Goal: Use online tool/utility: Utilize a website feature to perform a specific function

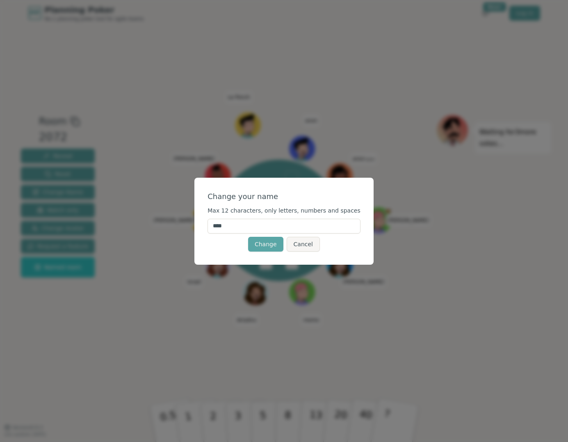
click at [246, 229] on input "****" at bounding box center [284, 226] width 153 height 15
type input "*****"
click at [272, 241] on button "Change" at bounding box center [265, 244] width 35 height 15
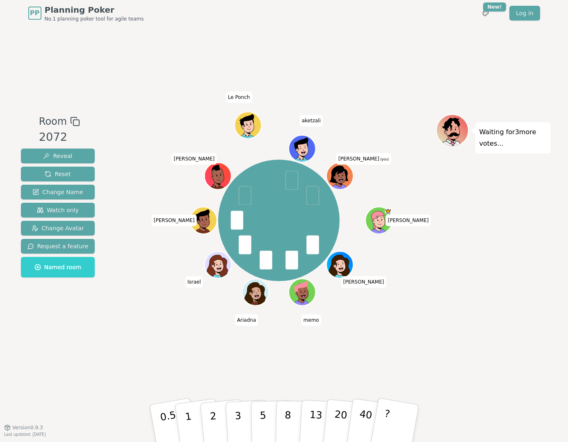
click at [345, 174] on icon at bounding box center [341, 175] width 26 height 3
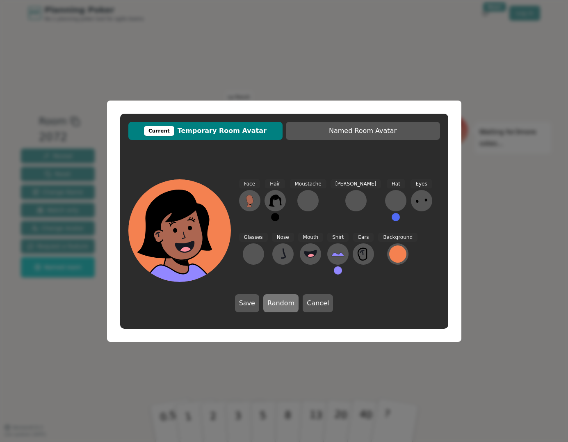
click at [281, 305] on button "Random" at bounding box center [280, 303] width 35 height 18
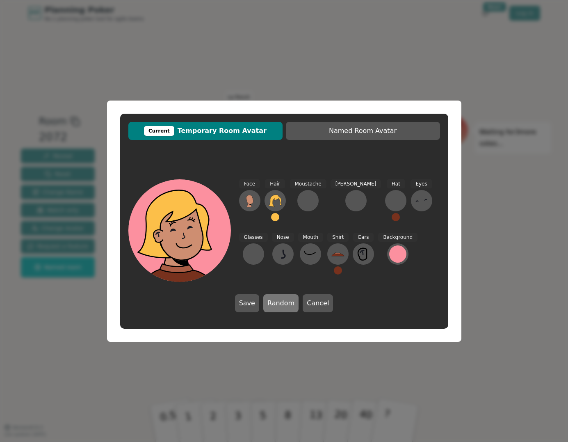
click at [281, 305] on button "Random" at bounding box center [280, 303] width 35 height 18
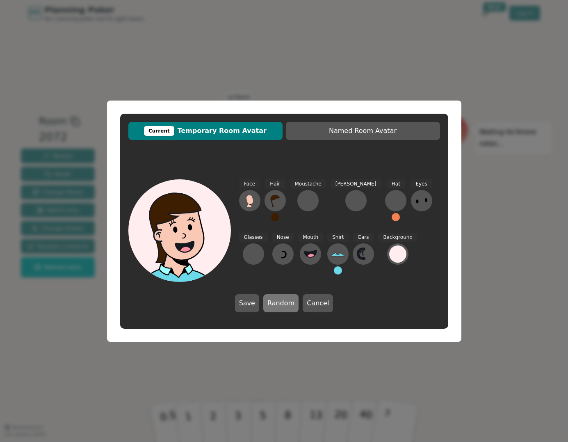
click at [281, 305] on button "Random" at bounding box center [280, 303] width 35 height 18
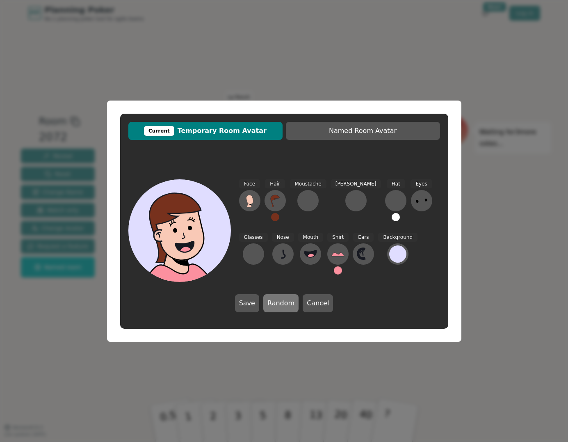
click at [282, 305] on button "Random" at bounding box center [280, 303] width 35 height 18
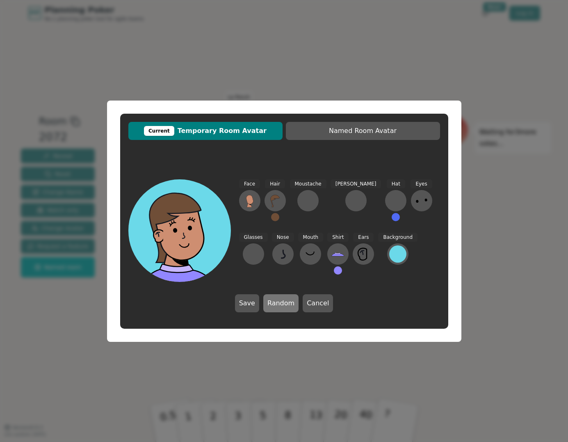
click at [282, 305] on button "Random" at bounding box center [280, 303] width 35 height 18
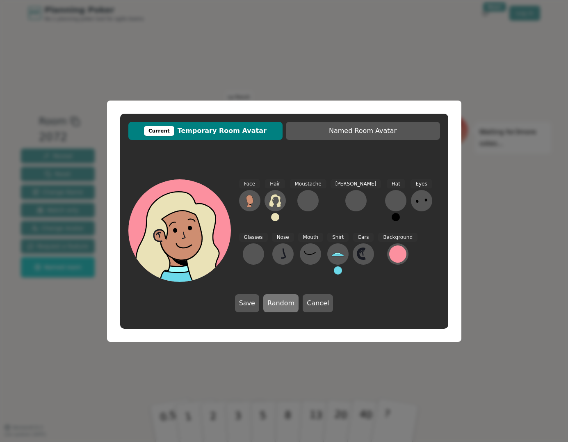
click at [282, 305] on button "Random" at bounding box center [280, 303] width 35 height 18
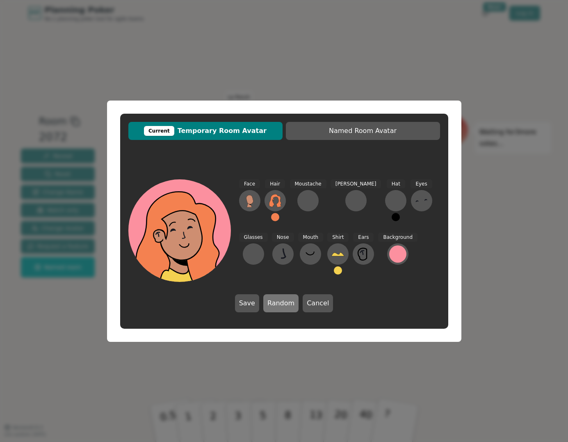
click at [282, 305] on button "Random" at bounding box center [280, 303] width 35 height 18
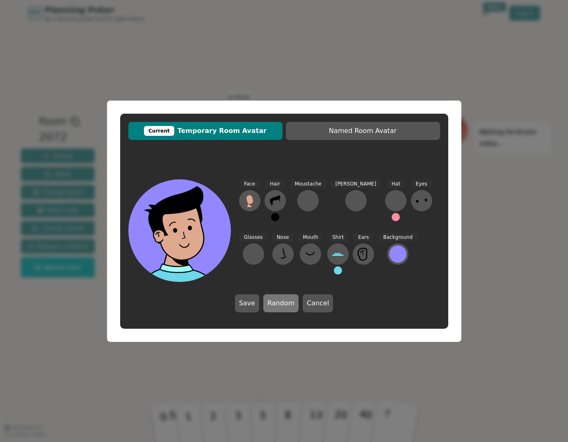
click at [282, 305] on button "Random" at bounding box center [280, 303] width 35 height 18
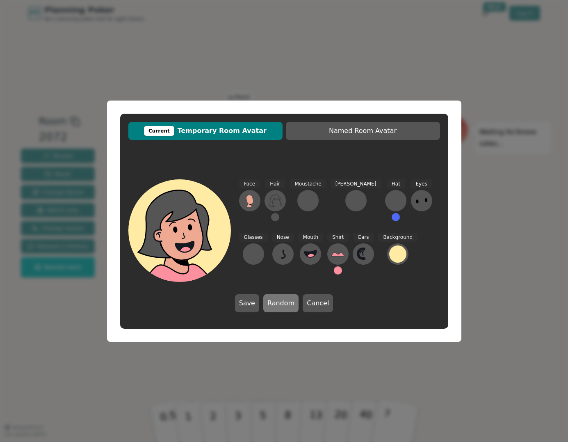
click at [282, 305] on button "Random" at bounding box center [280, 303] width 35 height 18
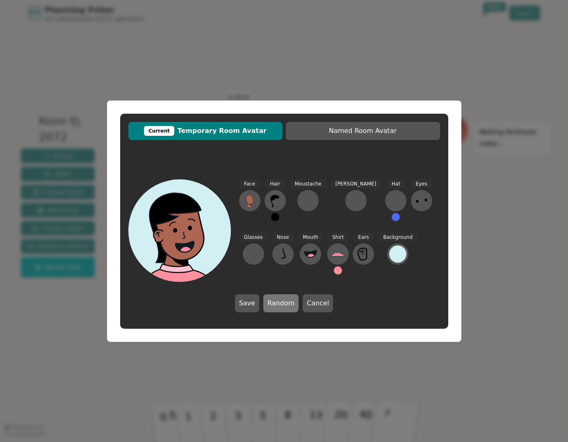
click at [282, 305] on button "Random" at bounding box center [280, 303] width 35 height 18
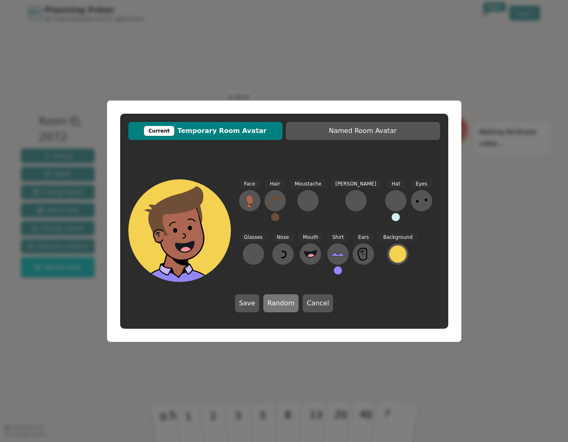
click at [282, 305] on button "Random" at bounding box center [280, 303] width 35 height 18
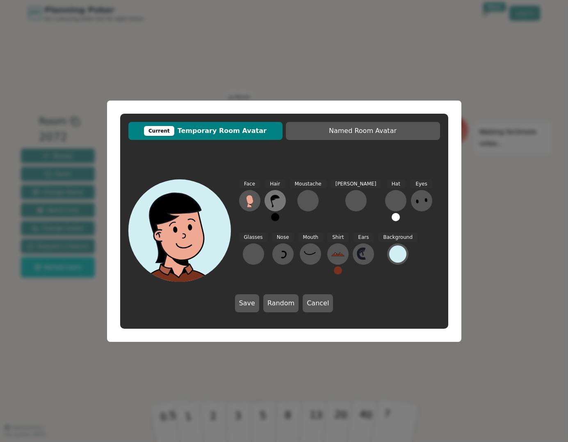
click at [273, 206] on icon at bounding box center [274, 201] width 9 height 12
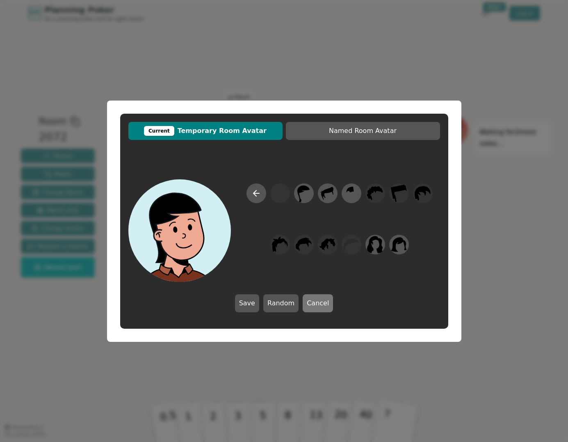
click at [316, 308] on button "Cancel" at bounding box center [318, 303] width 30 height 18
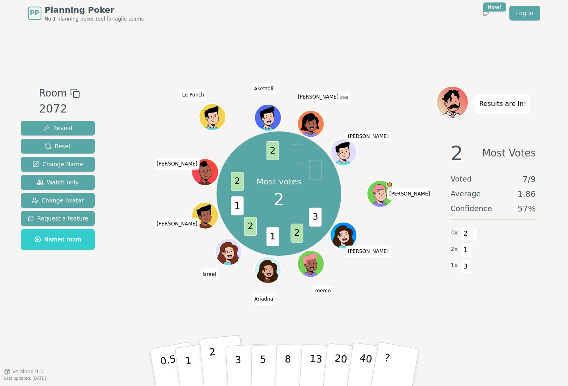
click at [213, 363] on p "2" at bounding box center [213, 368] width 11 height 45
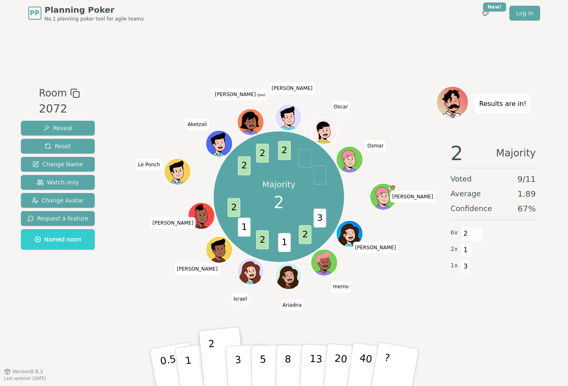
click at [247, 122] on icon at bounding box center [245, 123] width 4 height 4
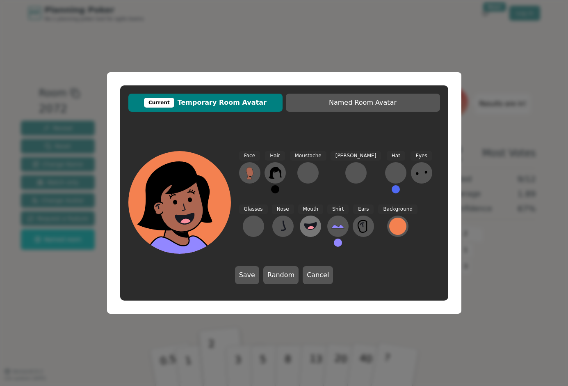
click at [304, 225] on icon at bounding box center [310, 225] width 12 height 7
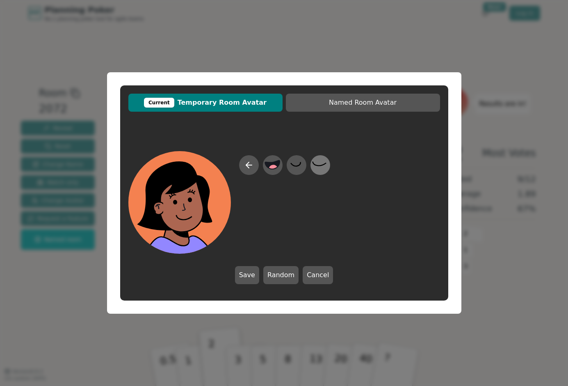
click at [323, 170] on icon at bounding box center [320, 165] width 16 height 18
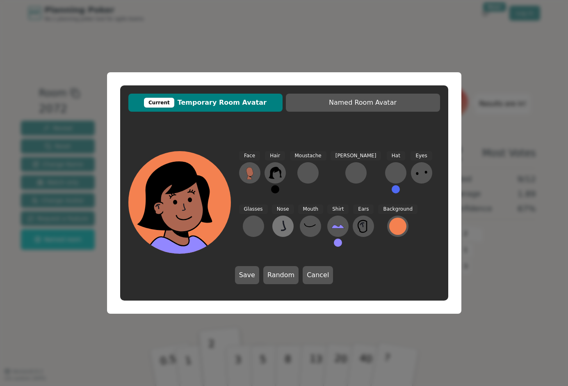
click at [277, 223] on icon at bounding box center [283, 226] width 13 height 13
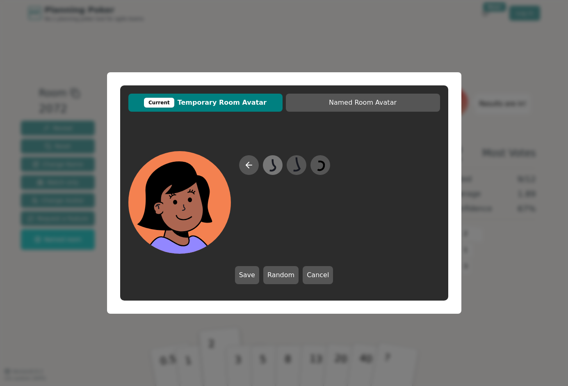
click at [276, 171] on icon at bounding box center [273, 165] width 16 height 18
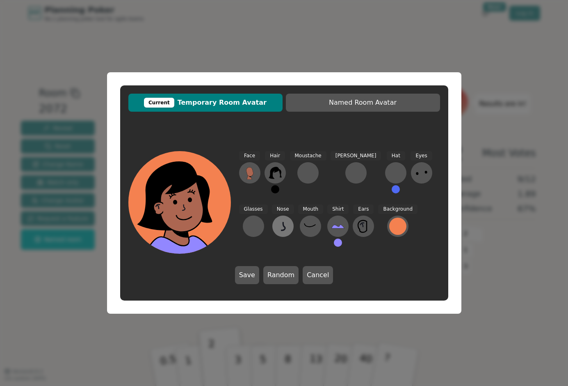
click at [277, 224] on icon at bounding box center [283, 226] width 13 height 13
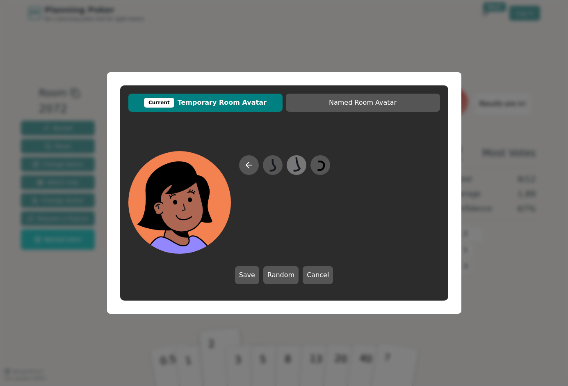
click at [299, 168] on icon at bounding box center [296, 165] width 16 height 18
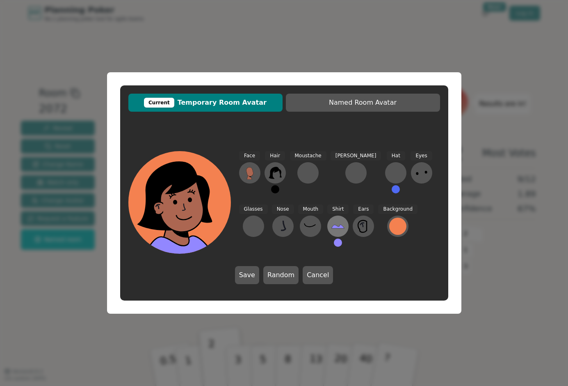
click at [332, 230] on icon at bounding box center [338, 226] width 13 height 13
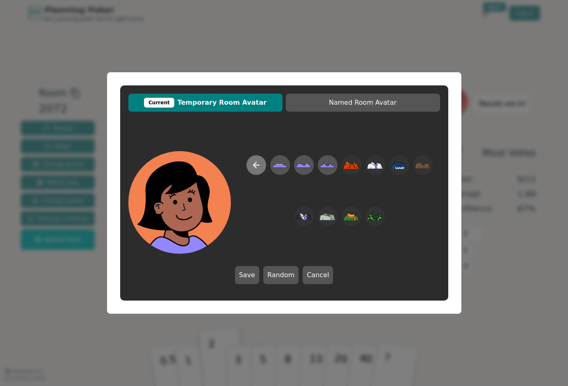
click at [258, 168] on icon at bounding box center [257, 165] width 10 height 10
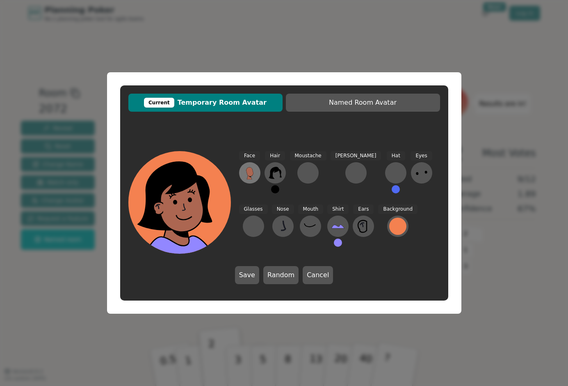
click at [252, 173] on icon at bounding box center [249, 171] width 7 height 9
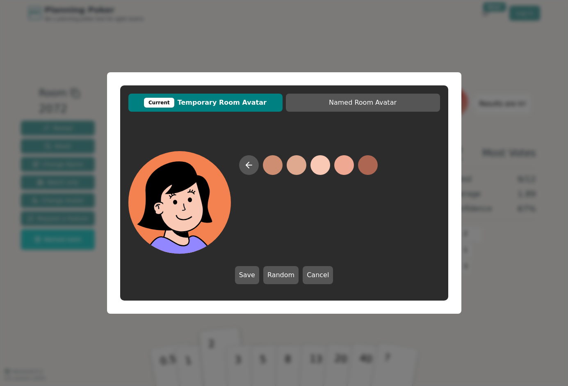
click at [314, 166] on button at bounding box center [321, 165] width 20 height 20
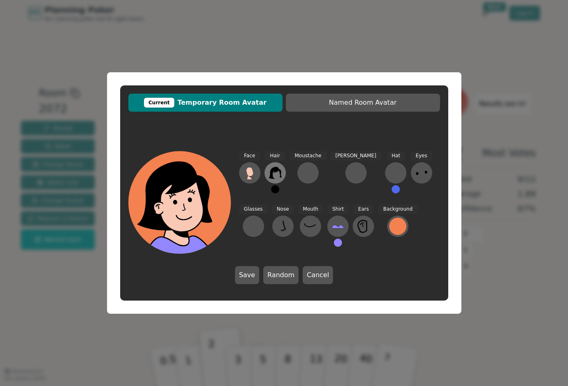
click at [282, 173] on button at bounding box center [275, 172] width 21 height 21
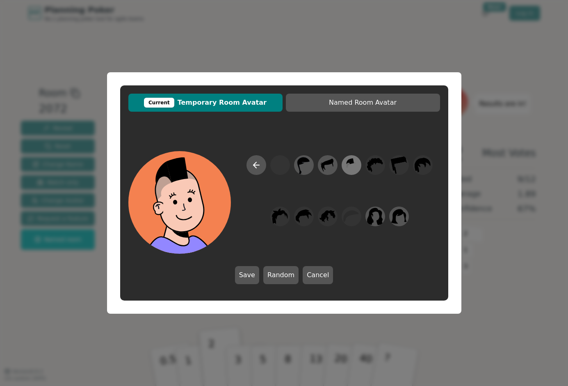
click at [357, 169] on icon at bounding box center [351, 165] width 16 height 18
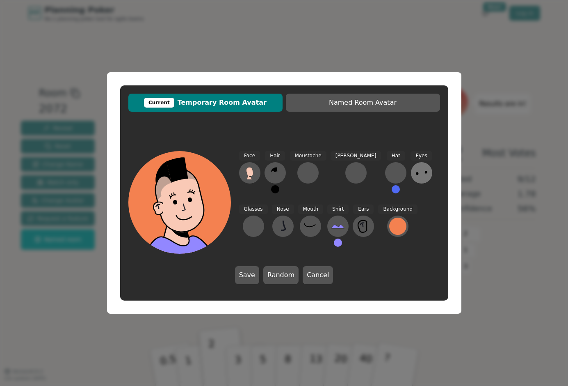
click at [415, 172] on icon at bounding box center [421, 172] width 13 height 13
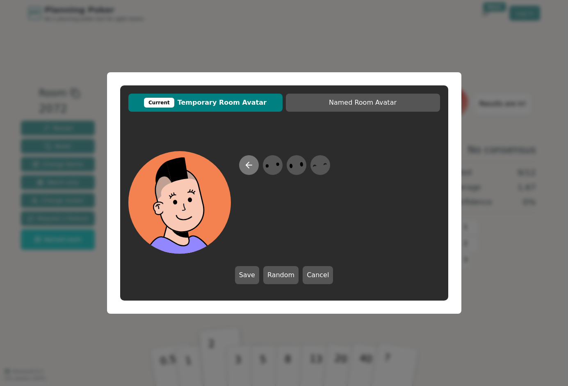
click at [252, 166] on icon at bounding box center [249, 165] width 10 height 10
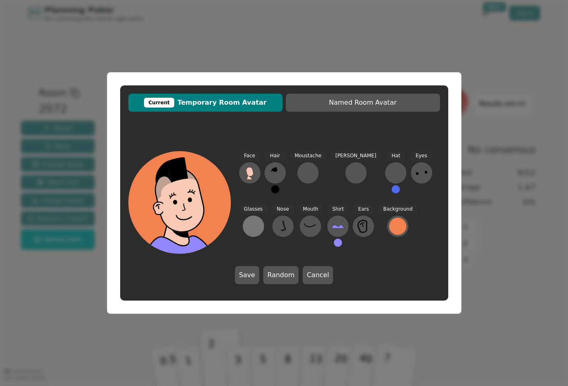
click at [260, 220] on div at bounding box center [253, 226] width 13 height 13
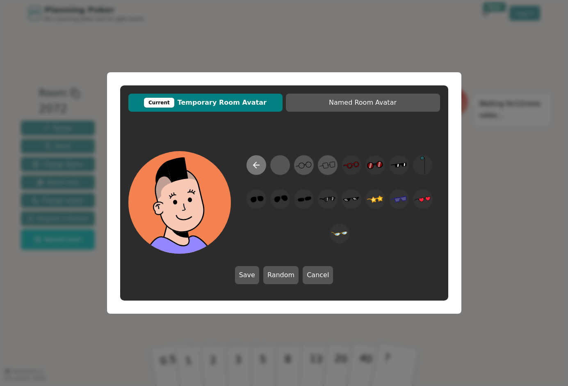
click at [259, 166] on icon at bounding box center [257, 165] width 10 height 10
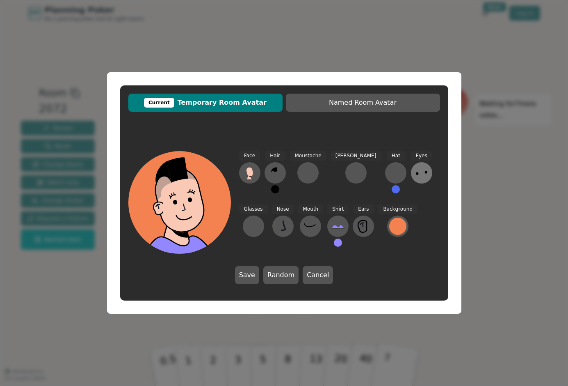
click at [415, 170] on icon at bounding box center [421, 172] width 13 height 13
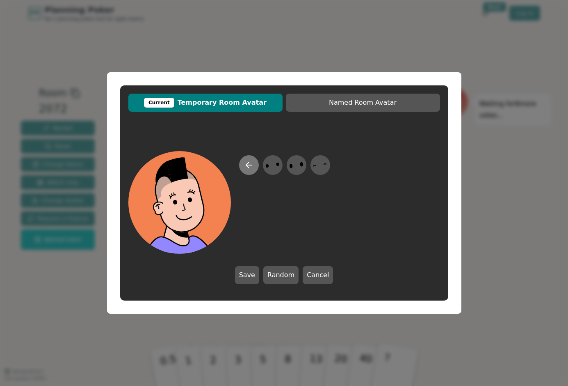
click at [245, 165] on icon at bounding box center [249, 165] width 10 height 10
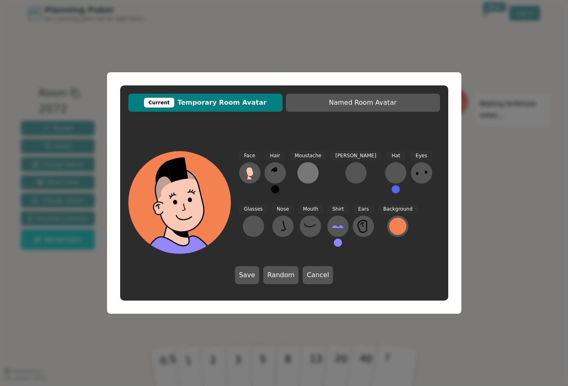
click at [304, 166] on button at bounding box center [308, 172] width 21 height 21
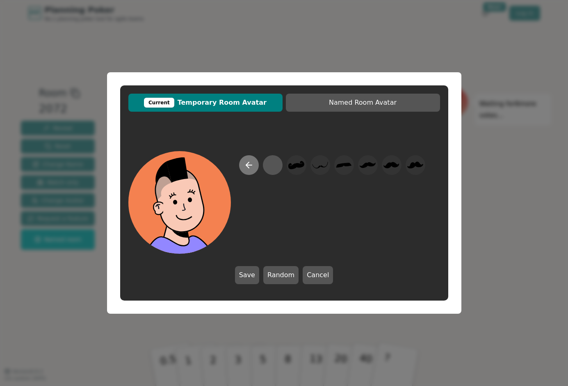
click at [248, 167] on icon at bounding box center [249, 165] width 10 height 10
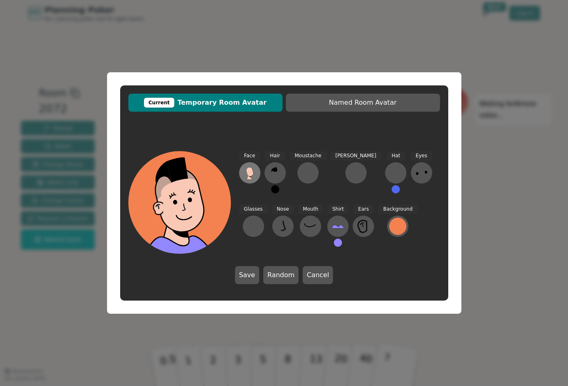
click at [247, 167] on icon at bounding box center [249, 172] width 13 height 13
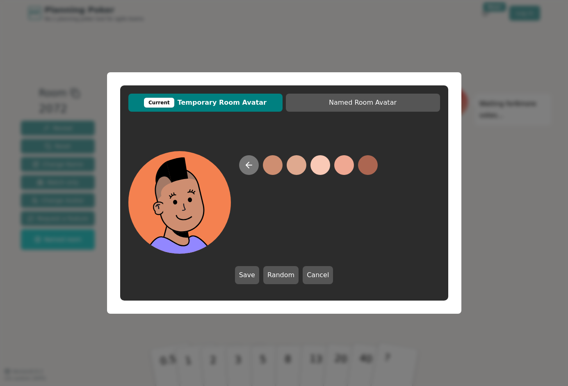
click at [250, 167] on icon at bounding box center [249, 165] width 10 height 10
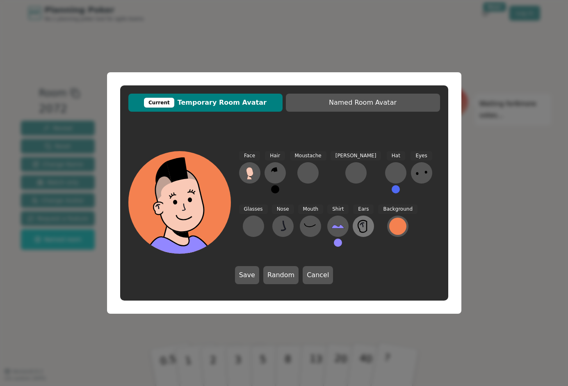
click at [357, 226] on icon at bounding box center [363, 226] width 13 height 13
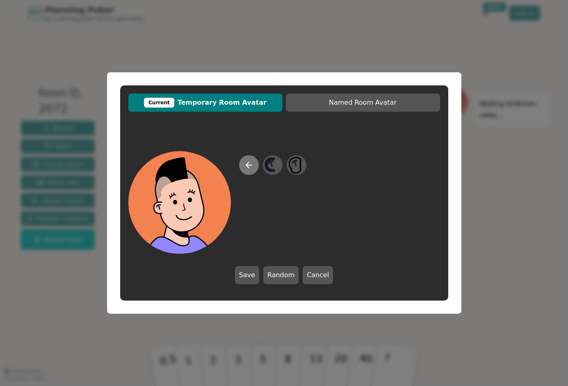
click at [246, 163] on icon at bounding box center [249, 165] width 10 height 10
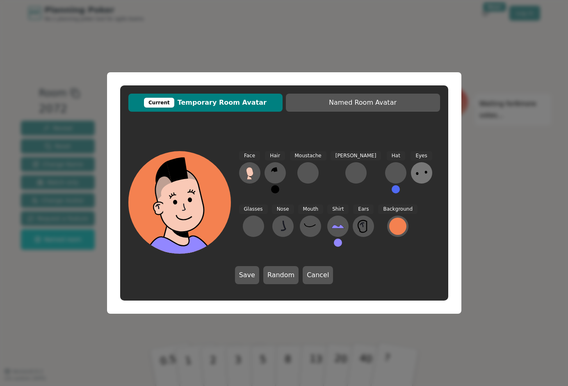
click at [415, 174] on icon at bounding box center [421, 172] width 13 height 13
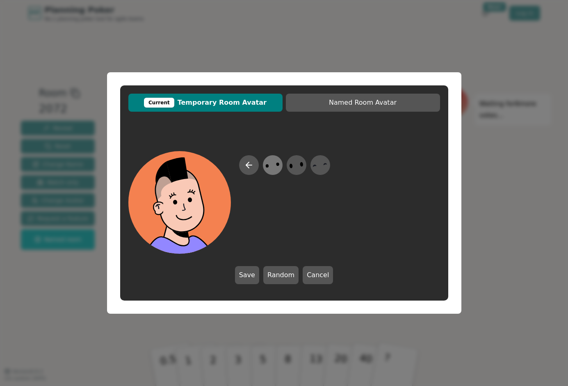
click at [271, 166] on icon at bounding box center [273, 165] width 16 height 18
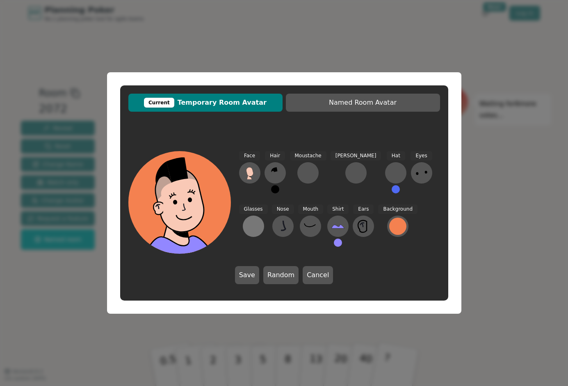
click at [260, 220] on div at bounding box center [253, 226] width 13 height 13
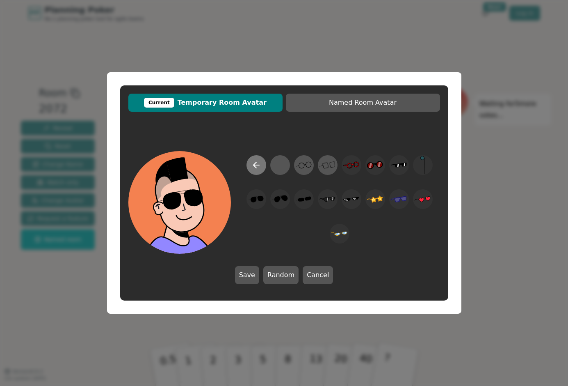
click at [261, 163] on icon at bounding box center [257, 165] width 10 height 10
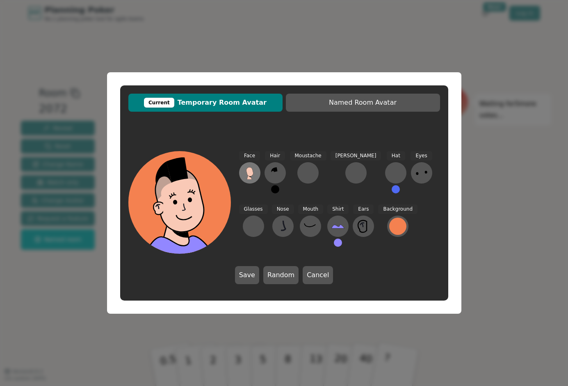
click at [252, 172] on icon at bounding box center [249, 171] width 7 height 9
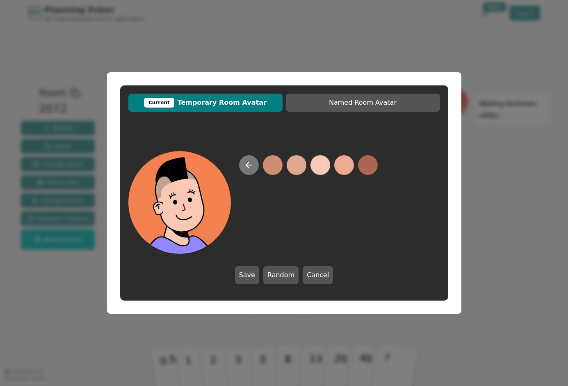
click at [249, 168] on icon at bounding box center [249, 165] width 10 height 10
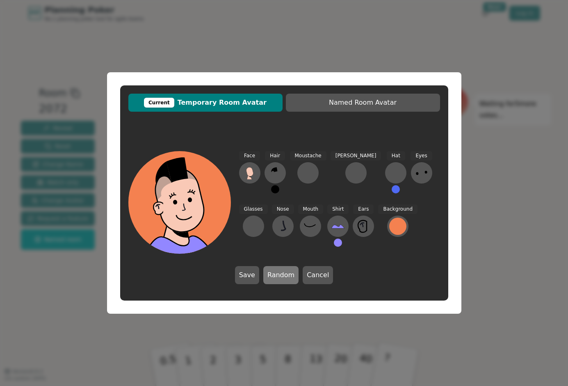
click at [275, 272] on button "Random" at bounding box center [280, 275] width 35 height 18
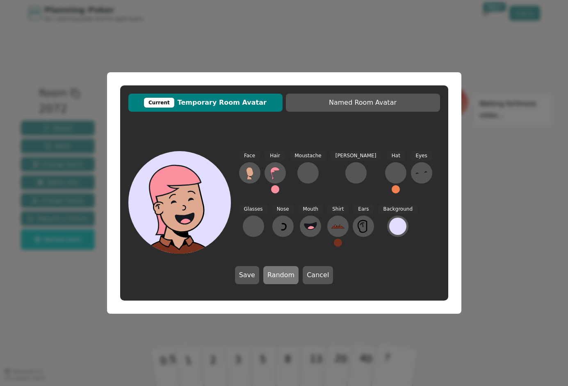
click at [276, 272] on button "Random" at bounding box center [280, 275] width 35 height 18
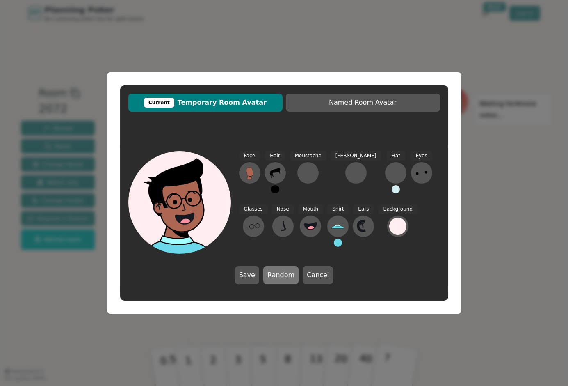
click at [277, 272] on button "Random" at bounding box center [280, 275] width 35 height 18
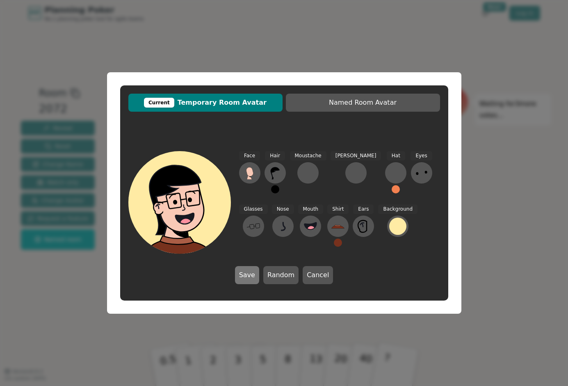
click at [254, 275] on button "Save" at bounding box center [247, 275] width 24 height 18
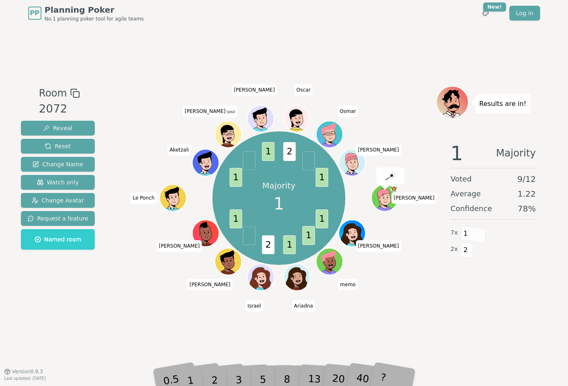
click at [213, 376] on div "2" at bounding box center [222, 367] width 27 height 31
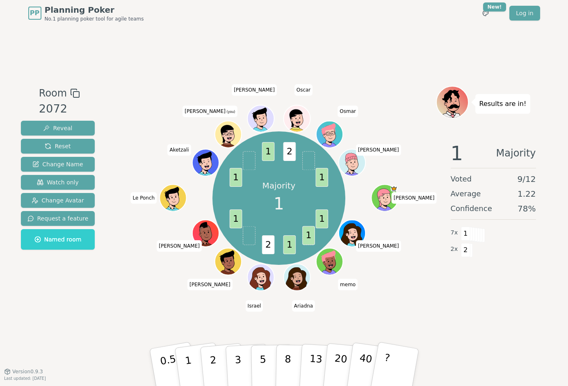
click at [234, 127] on icon at bounding box center [227, 133] width 25 height 19
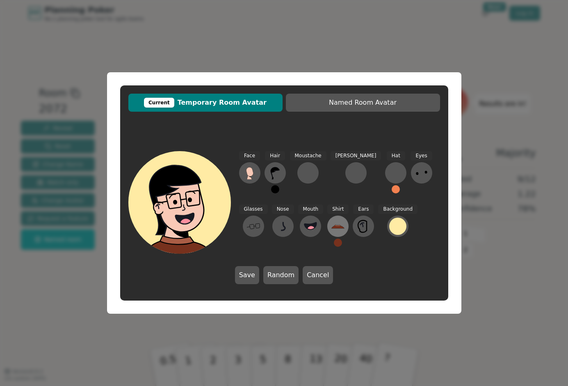
click at [332, 225] on icon at bounding box center [338, 226] width 13 height 13
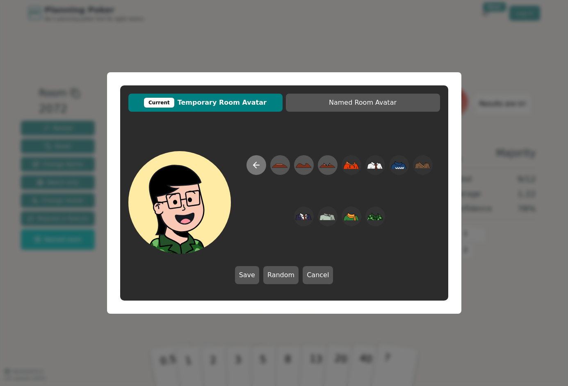
click at [254, 166] on icon at bounding box center [255, 165] width 3 height 6
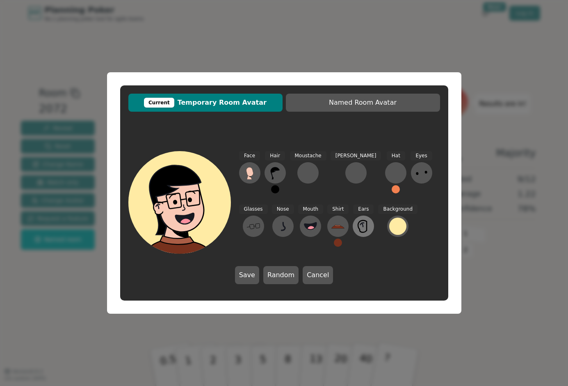
click at [357, 220] on icon at bounding box center [363, 226] width 13 height 13
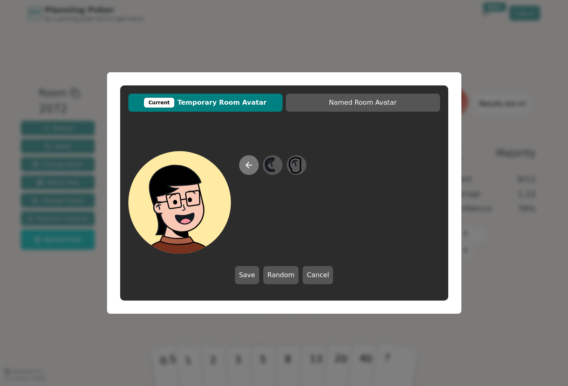
click at [248, 165] on icon at bounding box center [249, 165] width 6 height 0
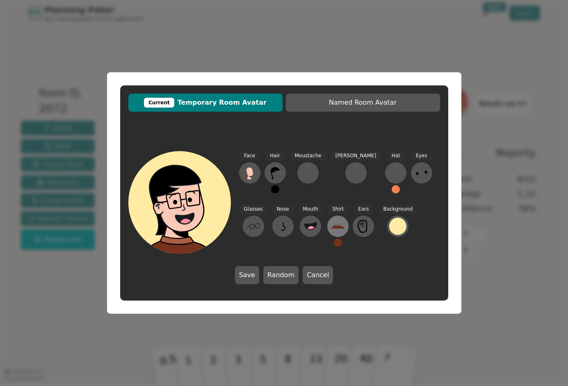
click at [332, 226] on icon at bounding box center [338, 226] width 13 height 13
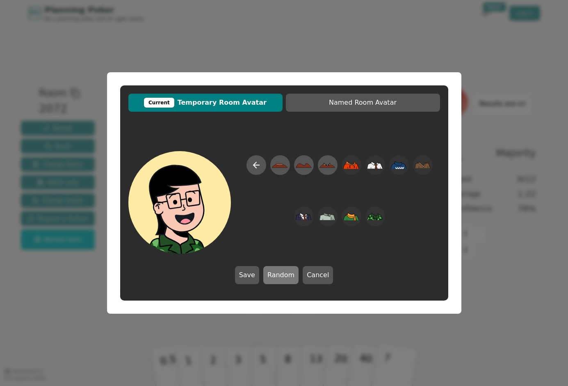
click at [277, 272] on button "Random" at bounding box center [280, 275] width 35 height 18
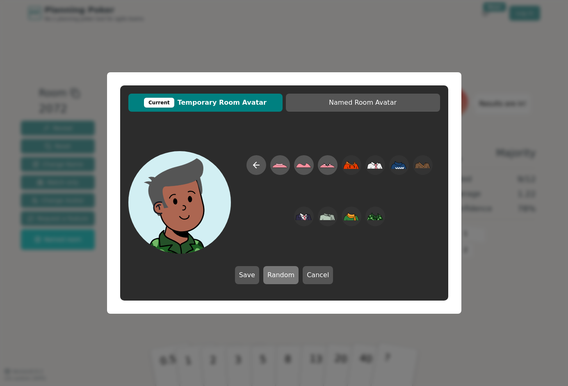
click at [281, 270] on button "Random" at bounding box center [280, 275] width 35 height 18
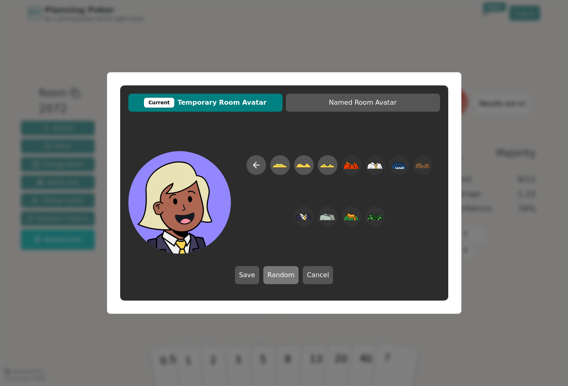
click at [278, 278] on button "Random" at bounding box center [280, 275] width 35 height 18
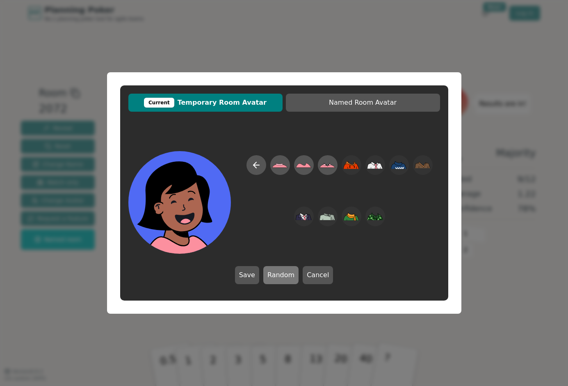
click at [281, 272] on button "Random" at bounding box center [280, 275] width 35 height 18
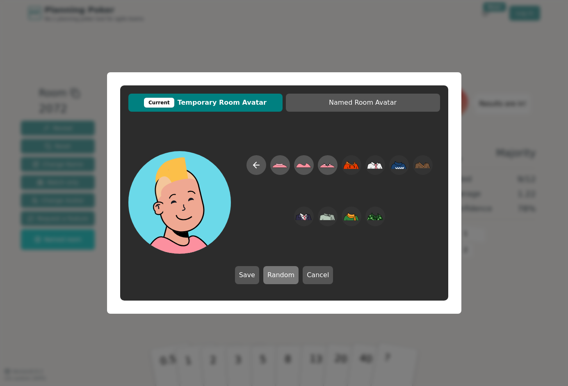
click at [281, 271] on button "Random" at bounding box center [280, 275] width 35 height 18
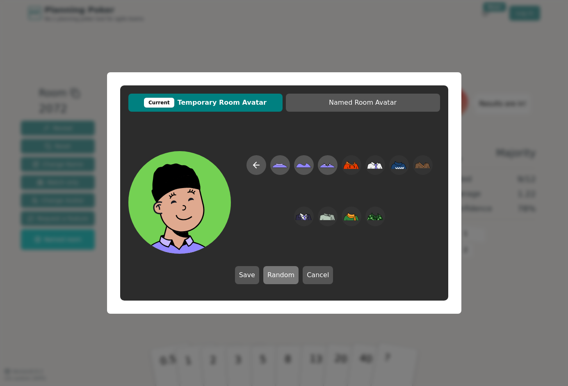
click at [281, 271] on button "Random" at bounding box center [280, 275] width 35 height 18
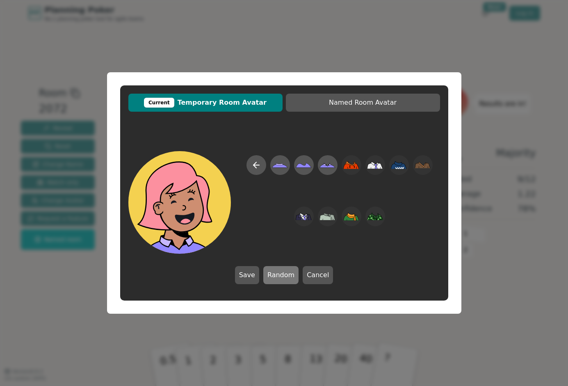
click at [281, 271] on button "Random" at bounding box center [280, 275] width 35 height 18
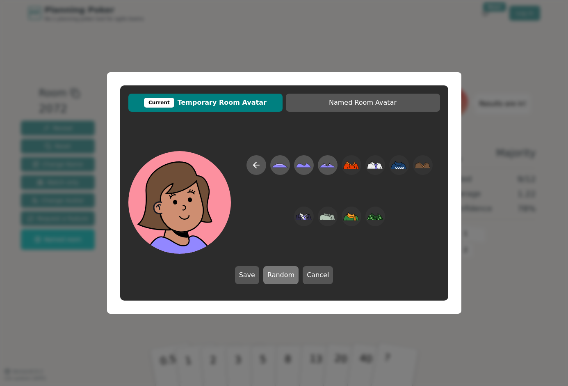
click at [281, 271] on button "Random" at bounding box center [280, 275] width 35 height 18
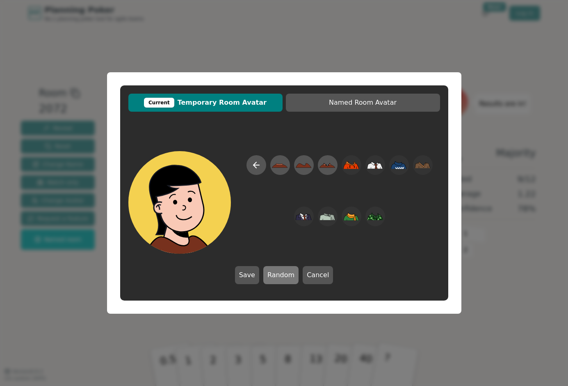
click at [274, 269] on button "Random" at bounding box center [280, 275] width 35 height 18
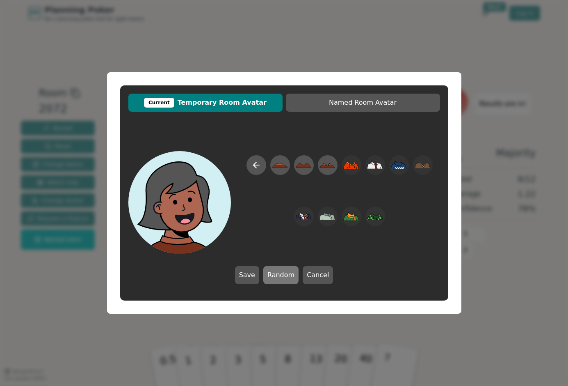
click at [276, 269] on button "Random" at bounding box center [280, 275] width 35 height 18
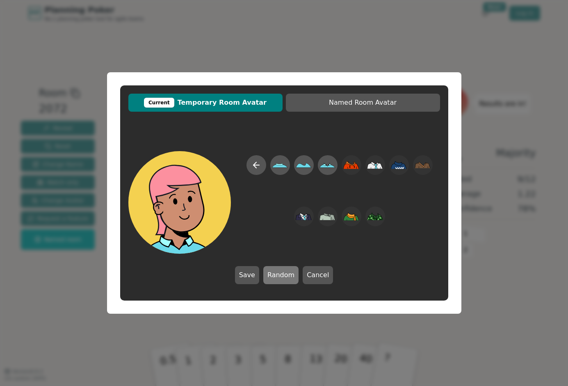
click at [276, 269] on button "Random" at bounding box center [280, 275] width 35 height 18
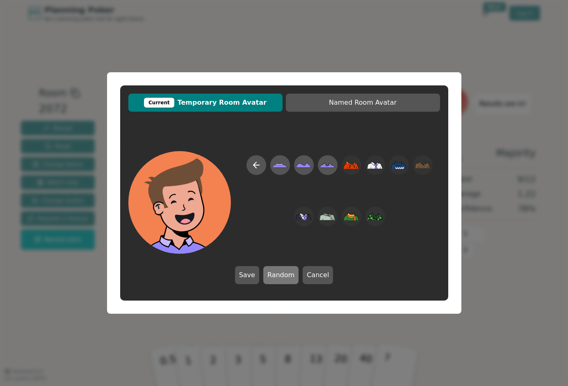
click at [276, 269] on button "Random" at bounding box center [280, 275] width 35 height 18
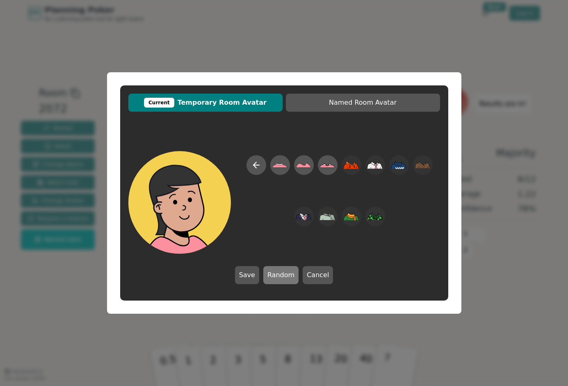
click at [281, 267] on button "Random" at bounding box center [280, 275] width 35 height 18
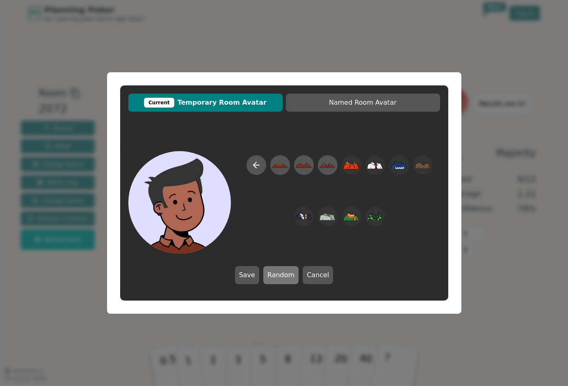
click at [281, 267] on button "Random" at bounding box center [280, 275] width 35 height 18
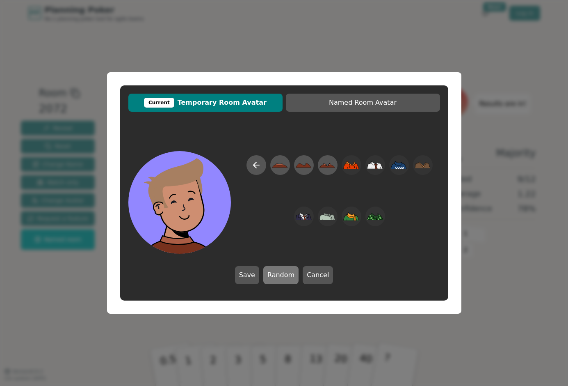
click at [281, 267] on button "Random" at bounding box center [280, 275] width 35 height 18
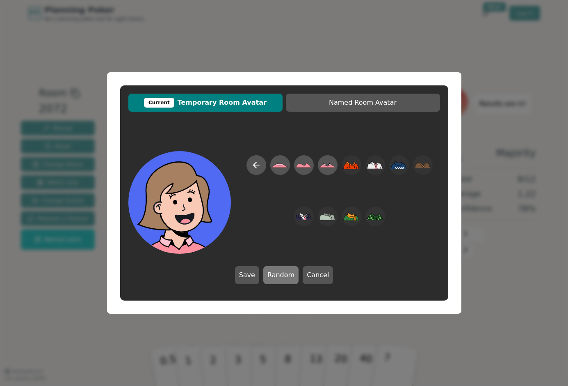
click at [282, 270] on button "Random" at bounding box center [280, 275] width 35 height 18
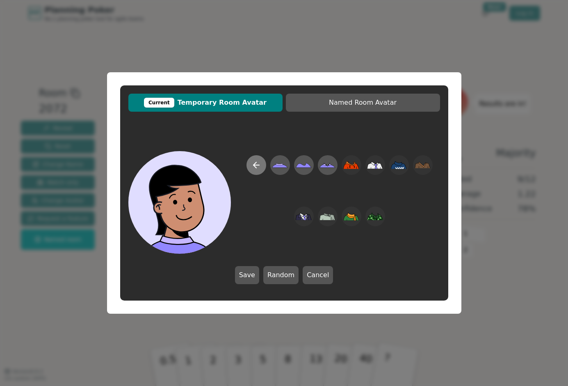
click at [252, 167] on icon at bounding box center [257, 165] width 10 height 10
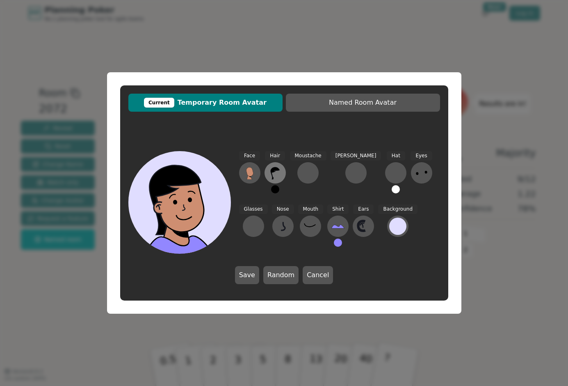
click at [282, 174] on button at bounding box center [275, 172] width 21 height 21
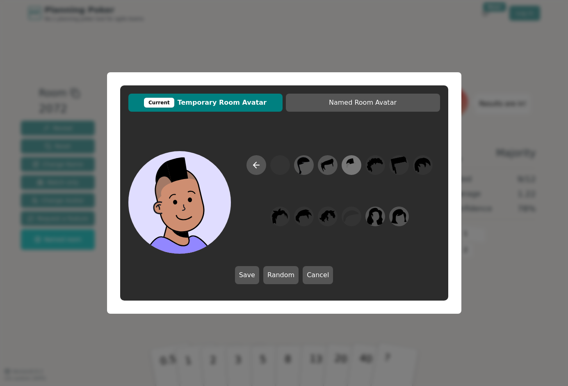
click at [355, 167] on icon at bounding box center [351, 165] width 16 height 18
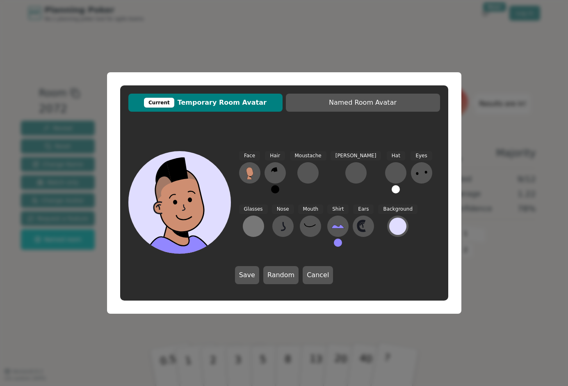
click at [260, 220] on div at bounding box center [253, 226] width 13 height 13
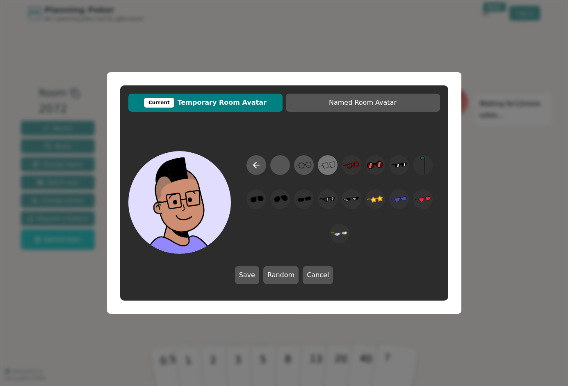
click at [326, 161] on icon at bounding box center [328, 165] width 16 height 18
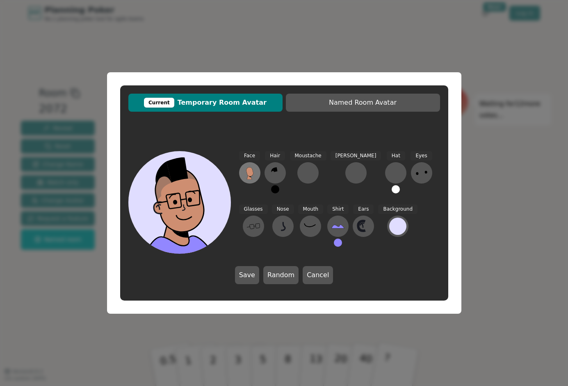
click at [249, 167] on icon at bounding box center [249, 171] width 7 height 9
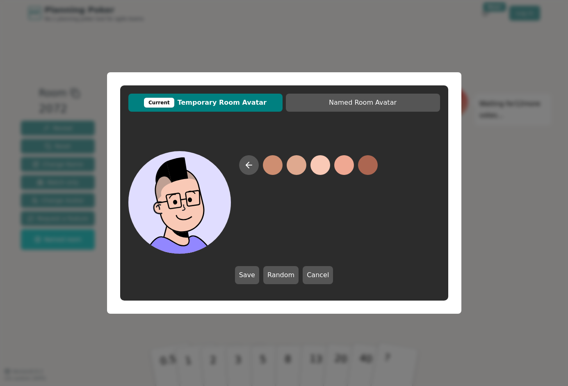
click at [318, 167] on button at bounding box center [321, 165] width 20 height 20
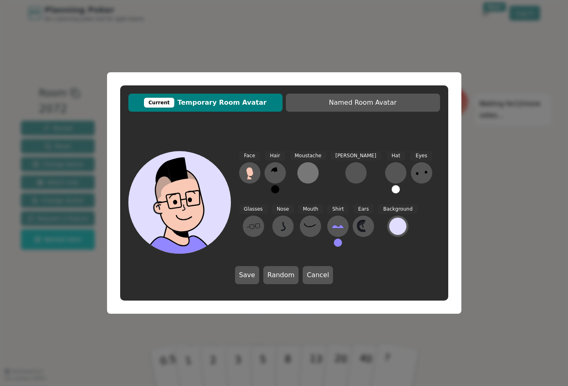
click at [304, 167] on div at bounding box center [308, 172] width 13 height 13
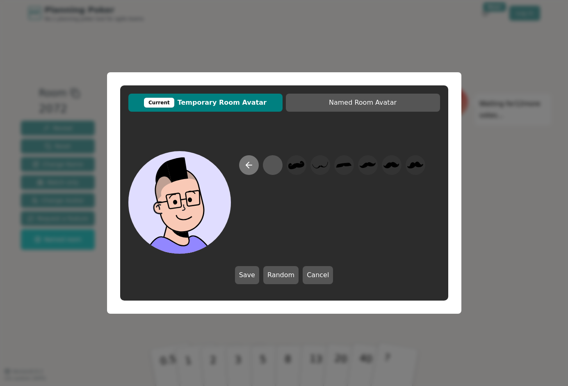
click at [253, 166] on icon at bounding box center [249, 165] width 10 height 10
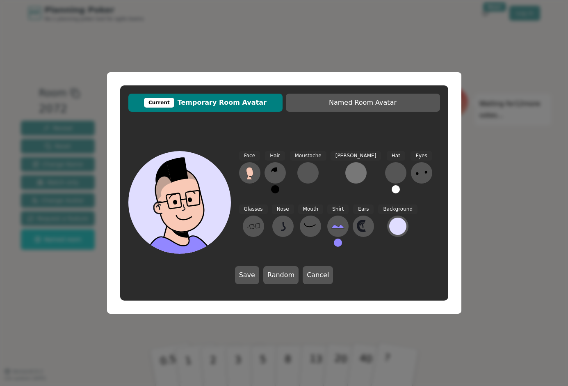
click at [350, 171] on div at bounding box center [356, 172] width 13 height 13
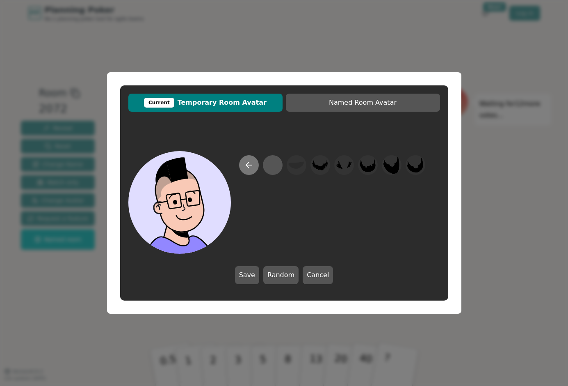
click at [248, 166] on icon at bounding box center [249, 165] width 10 height 10
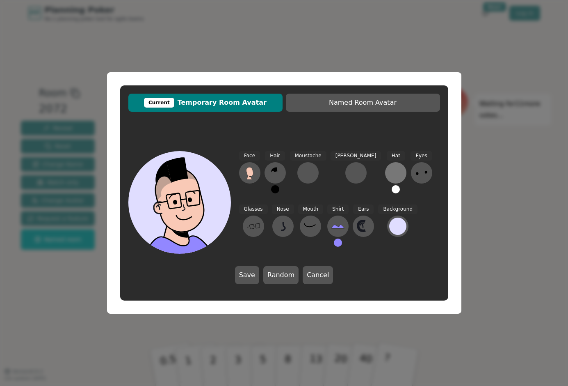
click at [389, 174] on div at bounding box center [395, 172] width 13 height 13
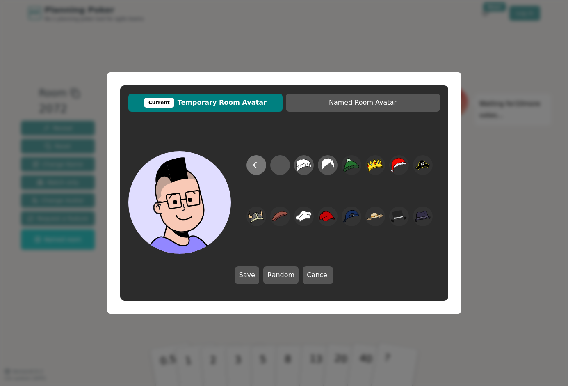
click at [256, 163] on icon at bounding box center [257, 165] width 10 height 10
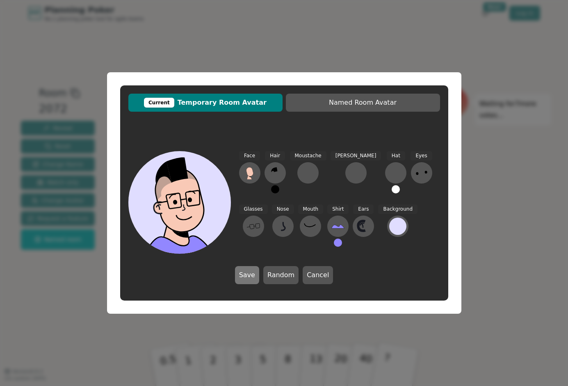
click at [244, 278] on button "Save" at bounding box center [247, 275] width 24 height 18
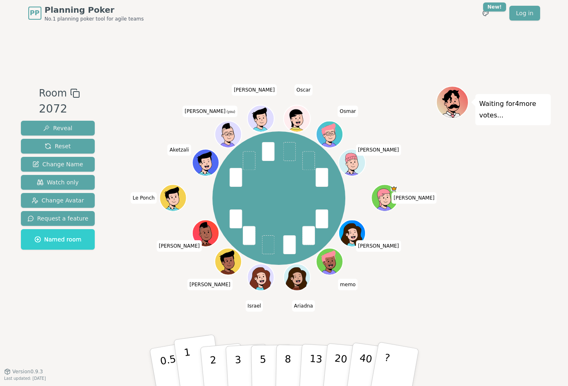
click at [191, 359] on button "1" at bounding box center [198, 367] width 49 height 66
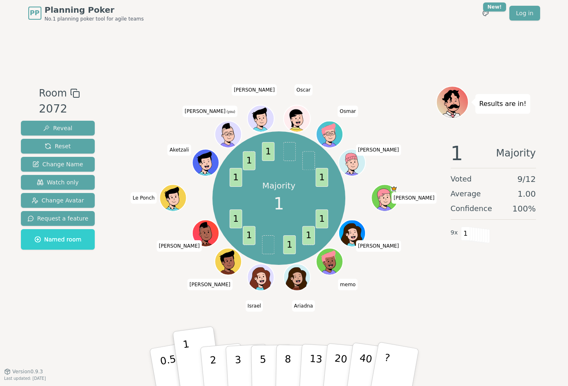
click at [231, 134] on icon at bounding box center [228, 133] width 26 height 5
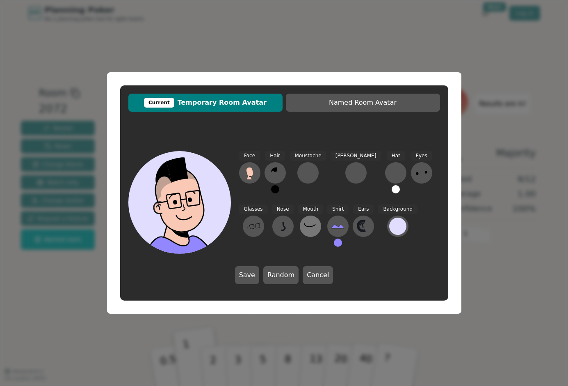
click at [304, 232] on icon at bounding box center [310, 226] width 13 height 13
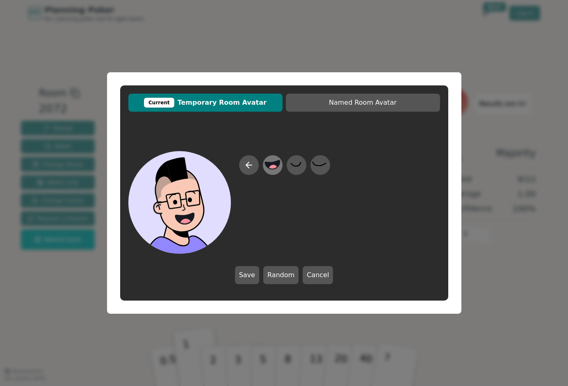
click at [268, 168] on icon at bounding box center [273, 165] width 16 height 18
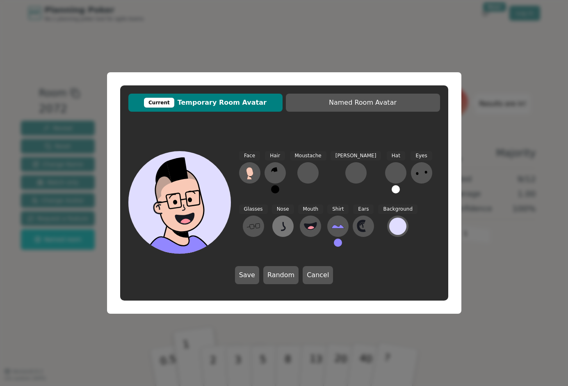
click at [277, 225] on icon at bounding box center [283, 226] width 13 height 13
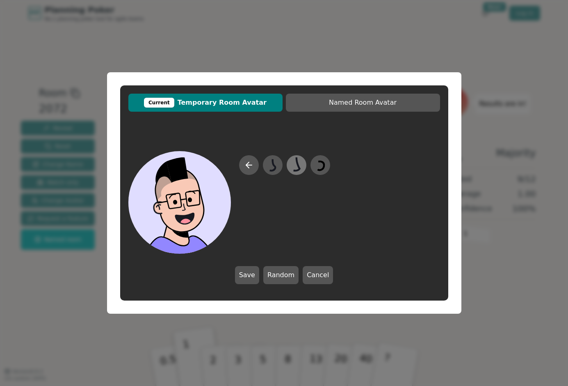
click at [298, 165] on icon at bounding box center [297, 164] width 6 height 14
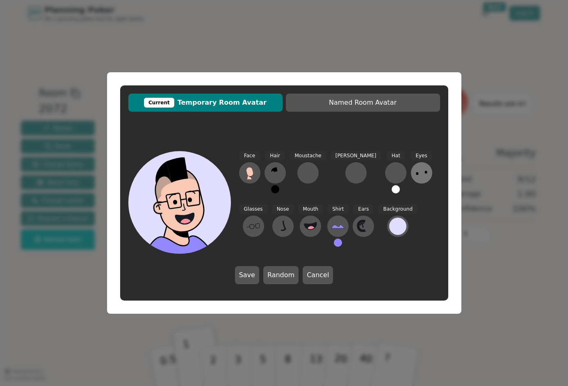
click at [415, 172] on icon at bounding box center [421, 172] width 13 height 13
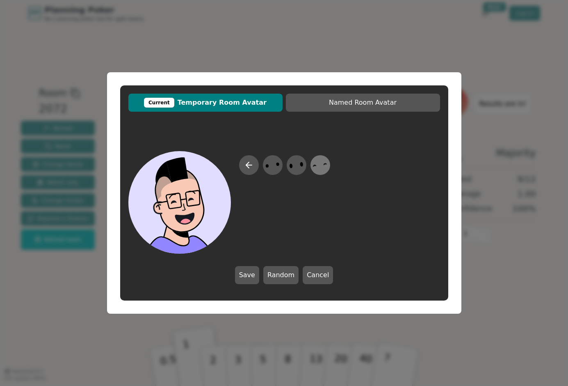
click at [313, 163] on icon at bounding box center [320, 165] width 16 height 18
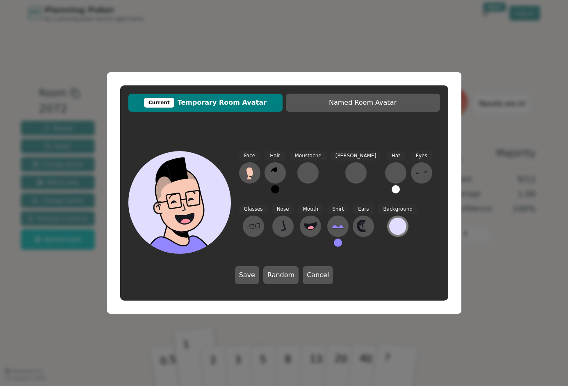
click at [389, 222] on div at bounding box center [397, 225] width 17 height 17
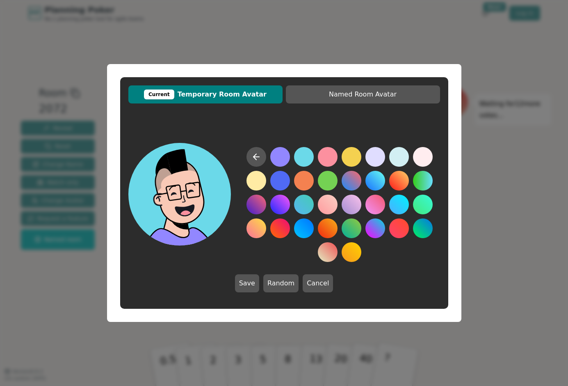
click at [302, 156] on button at bounding box center [304, 157] width 20 height 20
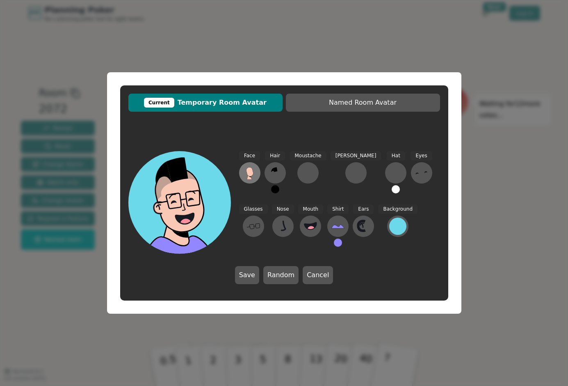
click at [248, 171] on icon at bounding box center [249, 171] width 7 height 9
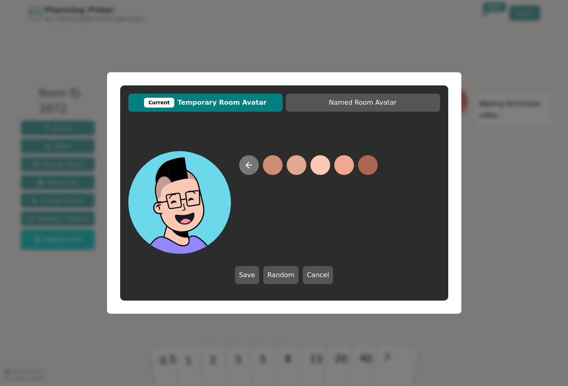
click at [248, 169] on icon at bounding box center [249, 165] width 10 height 10
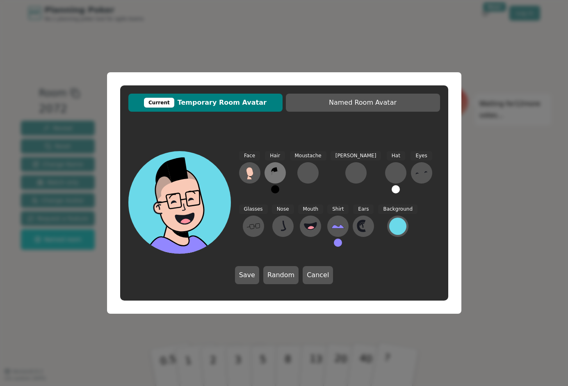
click at [275, 173] on icon at bounding box center [275, 172] width 13 height 13
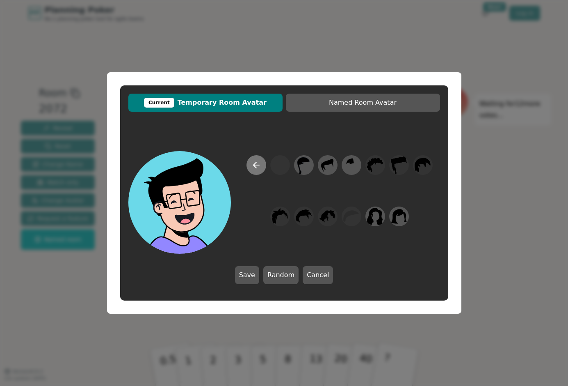
click at [254, 167] on icon at bounding box center [257, 165] width 10 height 10
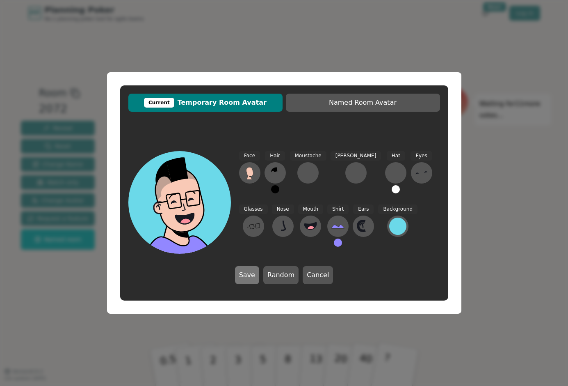
click at [243, 276] on button "Save" at bounding box center [247, 275] width 24 height 18
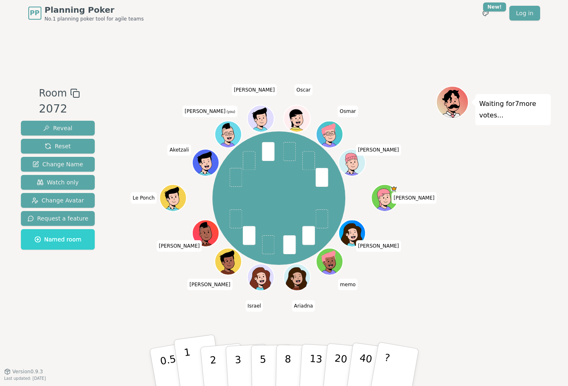
click at [185, 362] on p "1" at bounding box center [189, 368] width 12 height 45
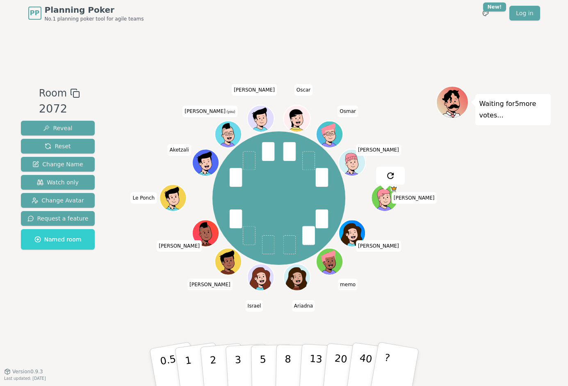
click at [194, 310] on div "[PERSON_NAME] memo [PERSON_NAME] [PERSON_NAME] [PERSON_NAME] Le Ponch Aketzali …" at bounding box center [279, 199] width 314 height 226
click at [195, 358] on button "1" at bounding box center [198, 367] width 49 height 66
click at [194, 367] on button "1" at bounding box center [198, 367] width 49 height 66
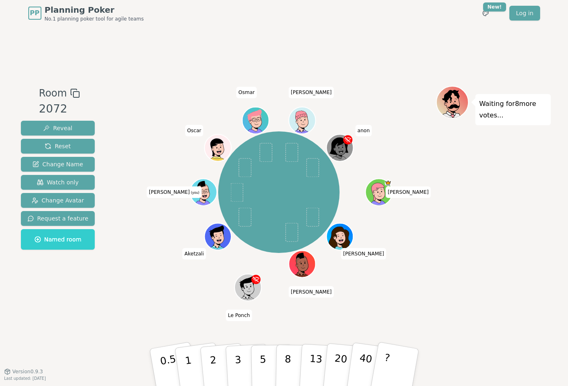
click at [552, 229] on div "PP Planning Poker No.1 planning poker tool for agile teams Toggle theme New! Lo…" at bounding box center [284, 193] width 568 height 386
